Goal: Information Seeking & Learning: Learn about a topic

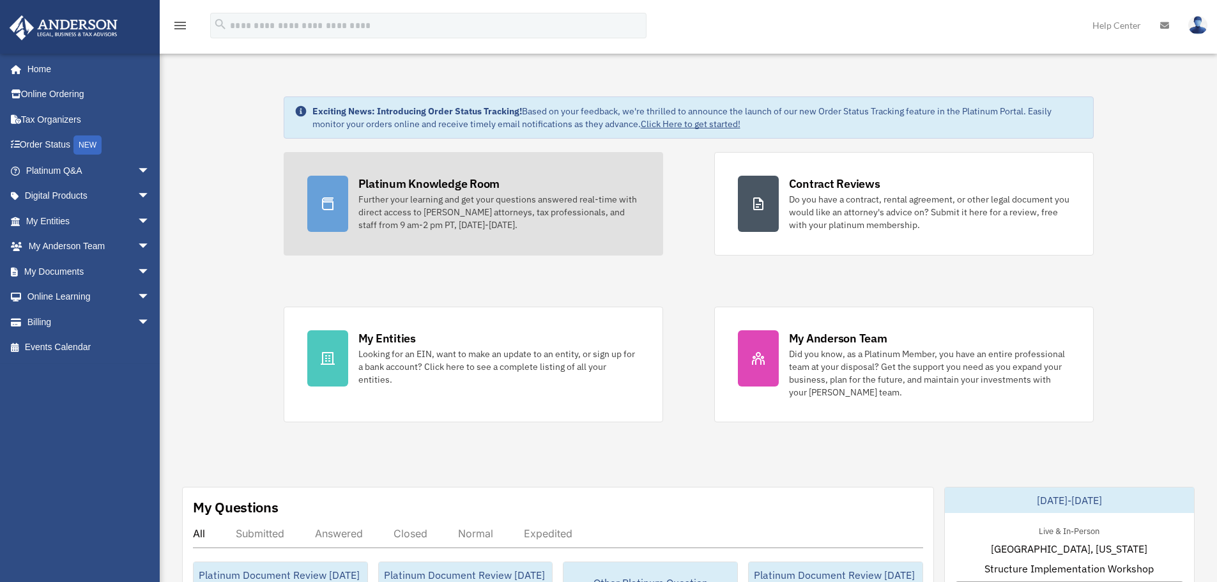
click at [470, 213] on div "Further your learning and get your questions answered real-time with direct acc…" at bounding box center [498, 212] width 281 height 38
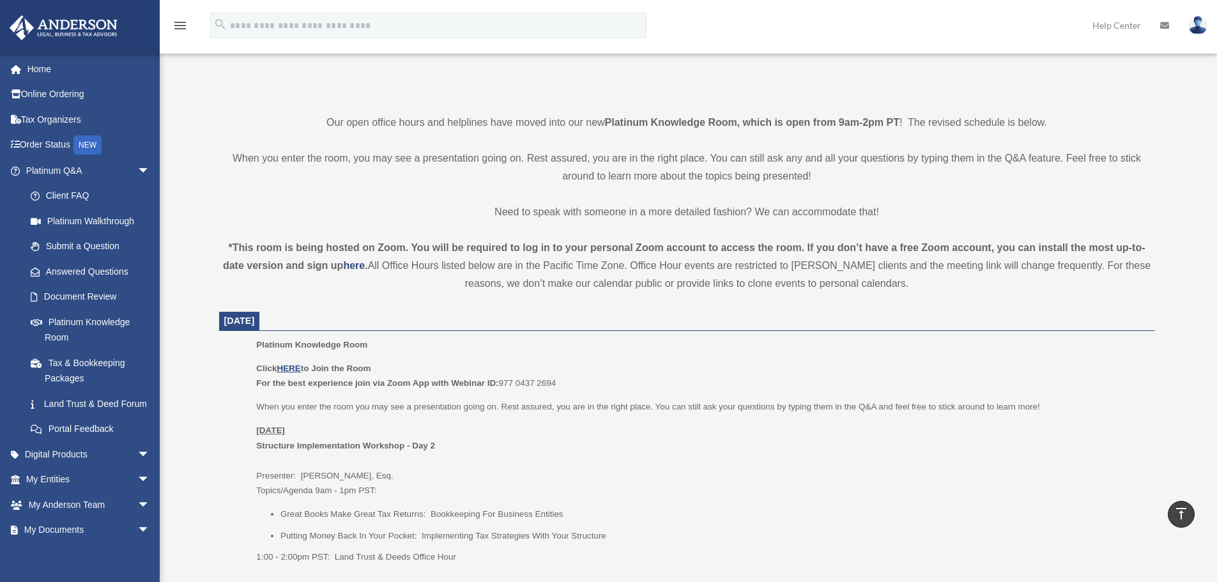
scroll to position [319, 0]
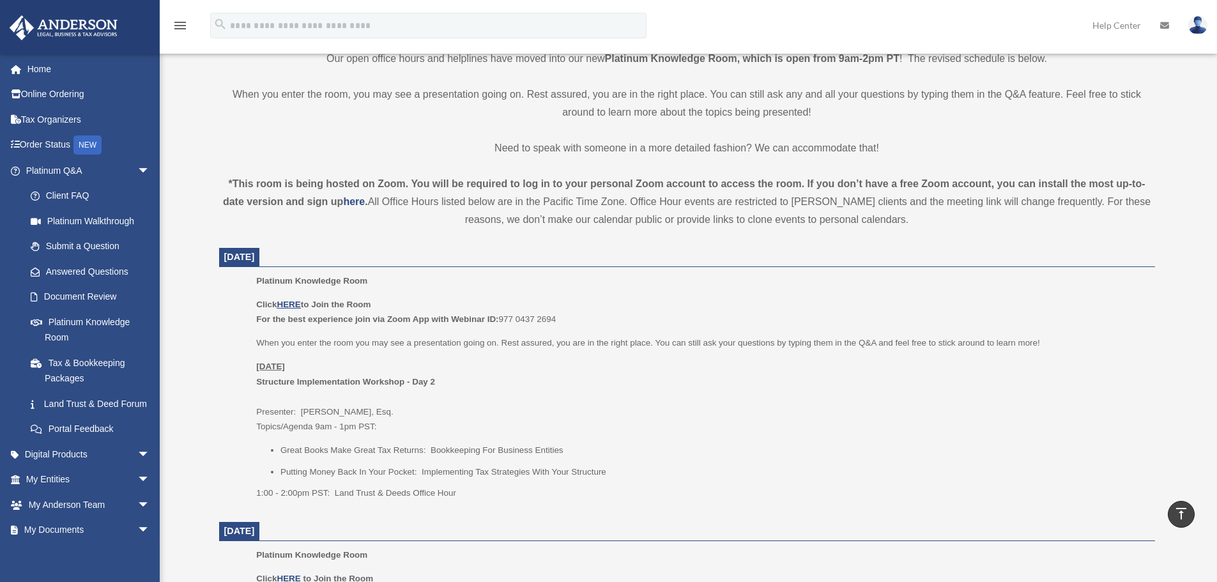
drag, startPoint x: 629, startPoint y: 321, endPoint x: 175, endPoint y: 246, distance: 459.7
copy dl "[DATE] Platinum Knowledge Room Click HERE to Join the Room For the best experie…"
